Goal: Information Seeking & Learning: Find specific fact

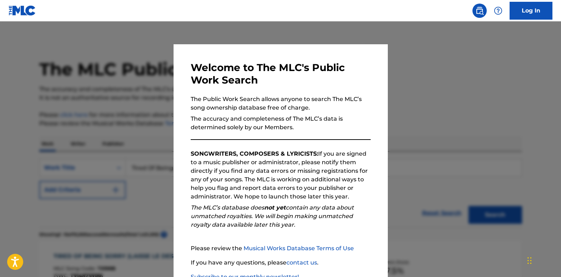
click at [146, 135] on div at bounding box center [280, 159] width 561 height 277
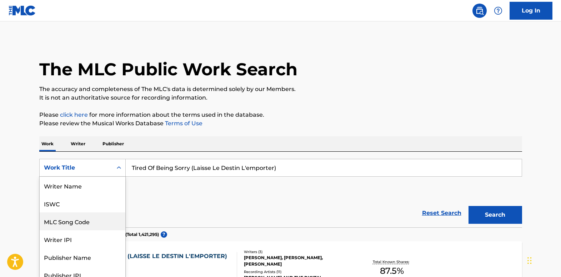
click at [119, 174] on div "8 results available. Use Up and Down to choose options, press Enter to select t…" at bounding box center [82, 168] width 86 height 18
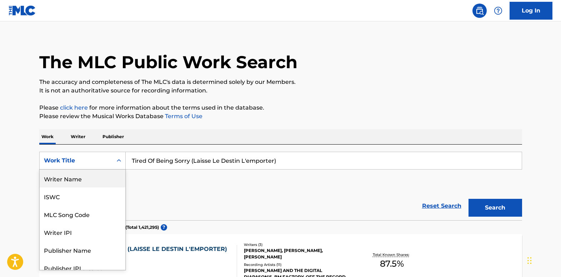
click at [97, 177] on div "Writer Name" at bounding box center [83, 179] width 86 height 18
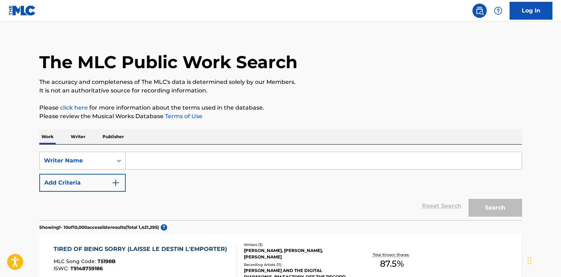
click at [115, 155] on div "Search Form" at bounding box center [118, 160] width 13 height 13
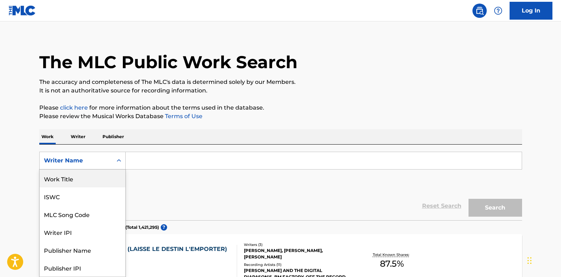
click at [111, 182] on div "Work Title" at bounding box center [83, 179] width 86 height 18
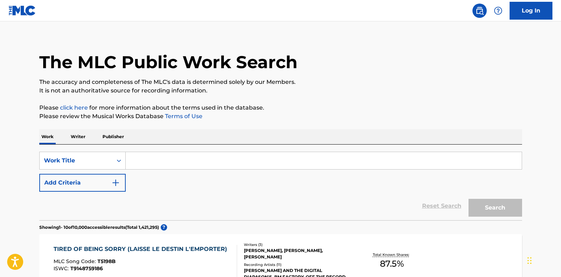
click at [150, 164] on input "Search Form" at bounding box center [324, 160] width 396 height 17
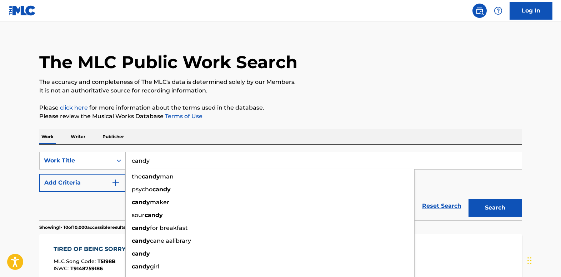
type input "candy"
click at [119, 182] on img "Search Form" at bounding box center [115, 183] width 9 height 9
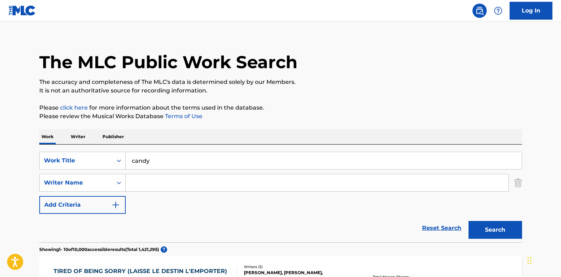
click at [145, 181] on input "Search Form" at bounding box center [317, 182] width 383 height 17
click at [165, 181] on input "Search Form" at bounding box center [317, 182] width 383 height 17
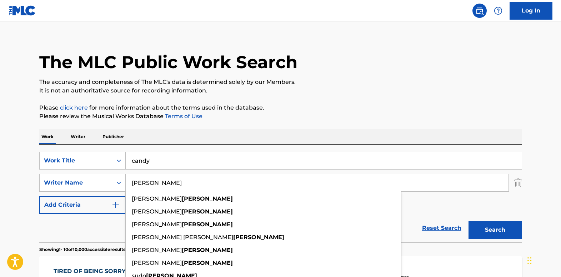
type input "[PERSON_NAME]"
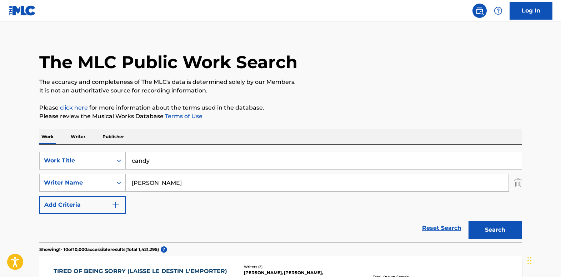
click at [483, 224] on button "Search" at bounding box center [496, 230] width 54 height 18
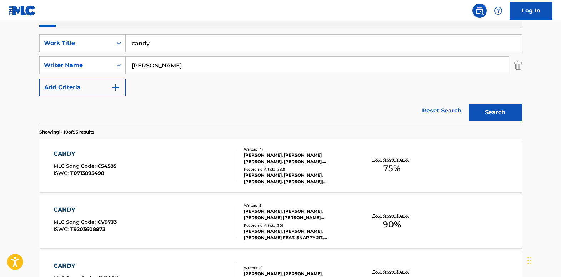
scroll to position [186, 0]
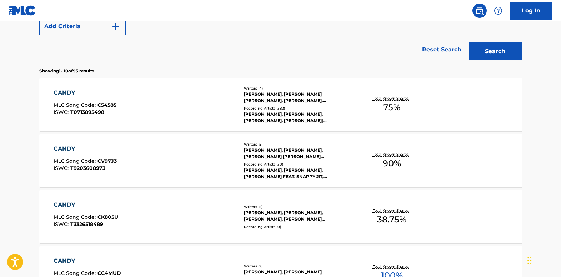
click at [71, 91] on div "CANDY" at bounding box center [85, 93] width 63 height 9
